Goal: Task Accomplishment & Management: Manage account settings

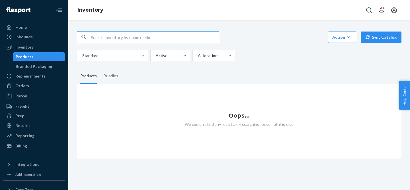
click at [115, 38] on input "text" at bounding box center [155, 37] width 128 height 11
type input "pills"
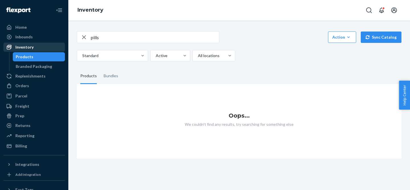
click at [19, 48] on div "Inventory" at bounding box center [24, 47] width 18 height 6
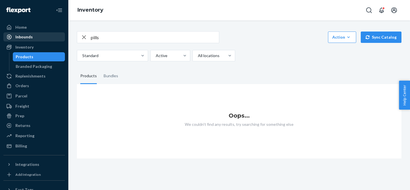
click at [30, 40] on div "Inbounds" at bounding box center [34, 37] width 60 height 8
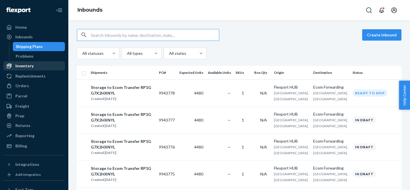
click at [30, 65] on div "Inventory" at bounding box center [24, 66] width 18 height 6
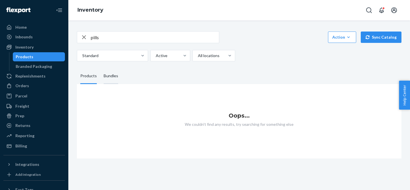
click at [108, 78] on div "Bundles" at bounding box center [111, 76] width 15 height 16
click at [100, 68] on input "Bundles" at bounding box center [100, 68] width 0 height 0
click at [93, 78] on div "Products" at bounding box center [88, 76] width 16 height 16
click at [77, 68] on input "Products" at bounding box center [77, 68] width 0 height 0
click at [84, 38] on icon "button" at bounding box center [84, 37] width 7 height 11
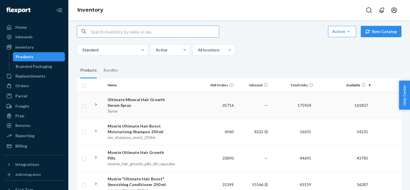
scroll to position [9, 0]
